Goal: Information Seeking & Learning: Learn about a topic

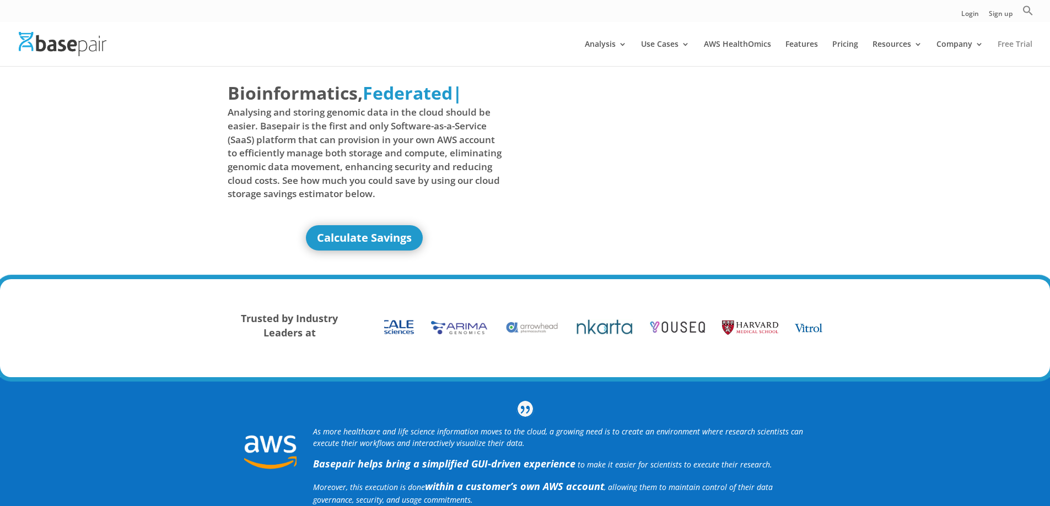
click at [1003, 49] on link "Free Trial" at bounding box center [1014, 53] width 35 height 26
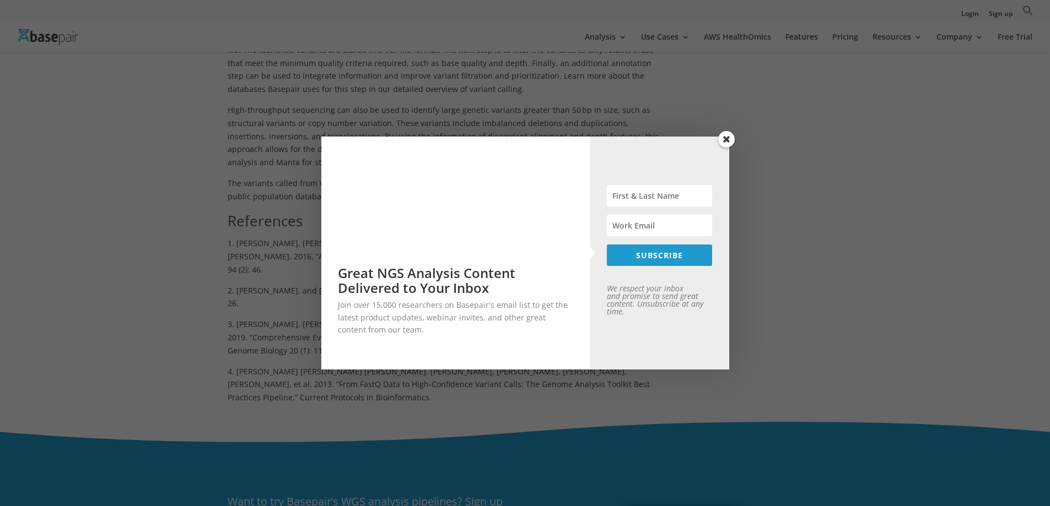
scroll to position [1102, 0]
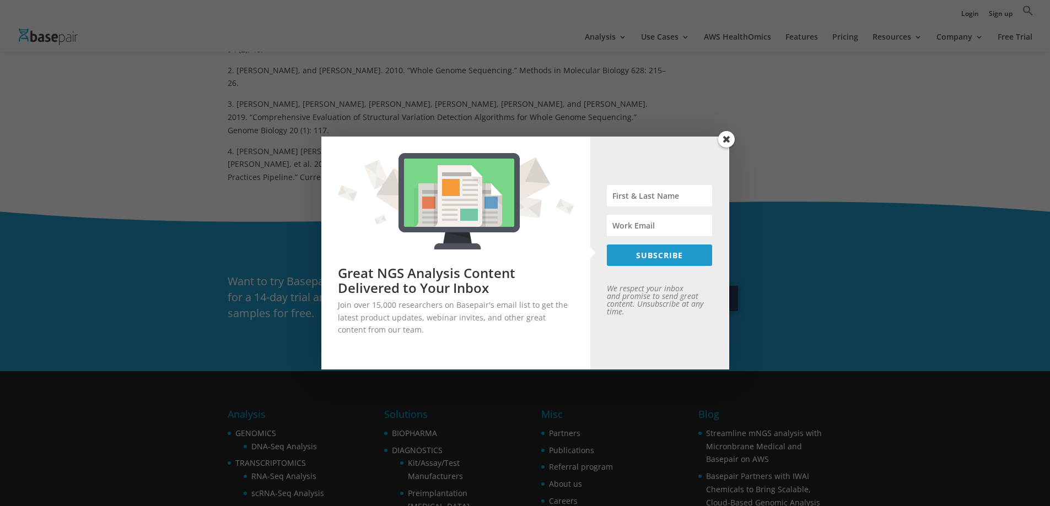
click at [723, 140] on span at bounding box center [726, 139] width 17 height 17
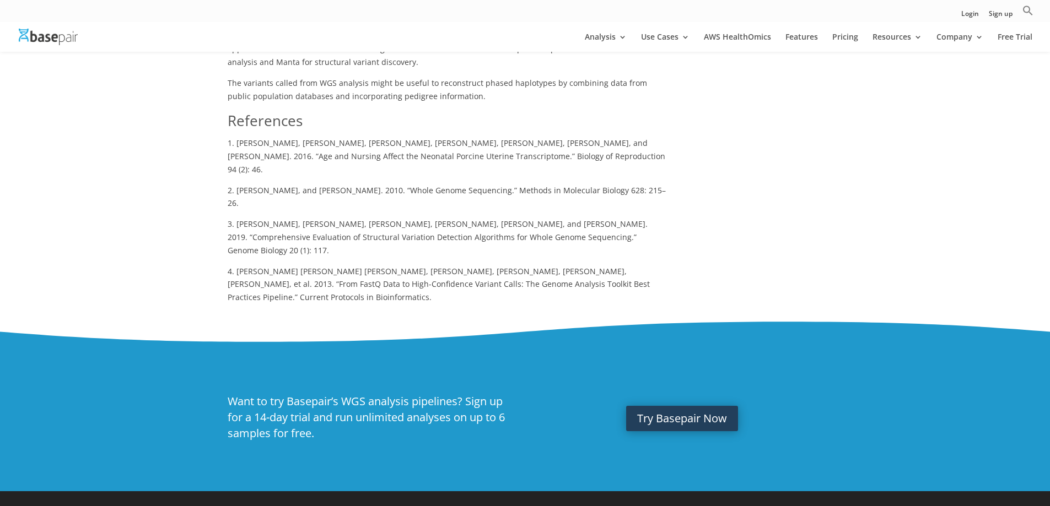
scroll to position [826, 0]
